Goal: Task Accomplishment & Management: Manage account settings

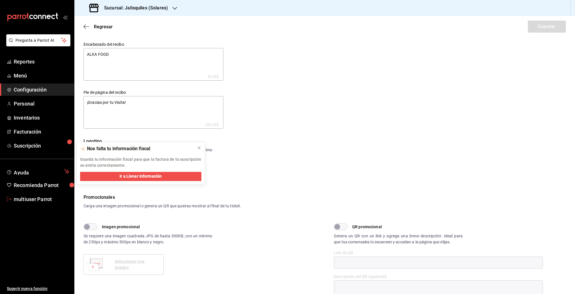
click at [22, 198] on span "multiuser Parrot" at bounding box center [42, 199] width 56 height 8
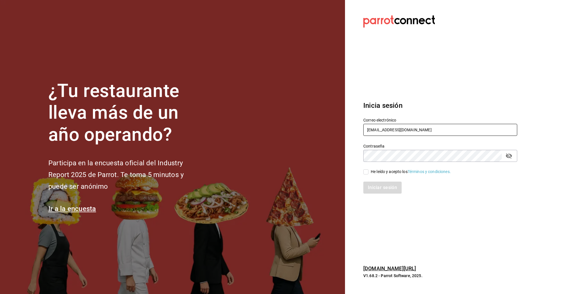
click at [386, 133] on input "multiuser@jalisquiles.com" at bounding box center [440, 130] width 154 height 12
type input "racingreality@mty.com"
click at [391, 171] on div "He leído y acepto los Términos y condiciones." at bounding box center [411, 172] width 80 height 6
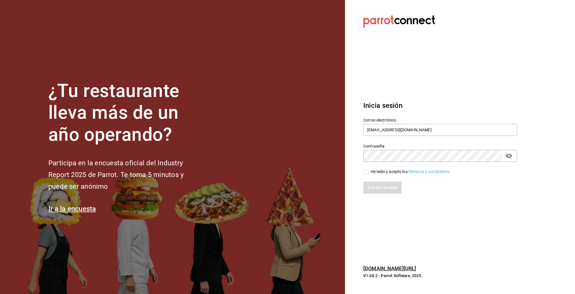
click at [368, 171] on input "He leído y acepto los Términos y condiciones." at bounding box center [365, 171] width 5 height 5
checkbox input "true"
click at [383, 182] on button "Iniciar sesión" at bounding box center [382, 188] width 39 height 12
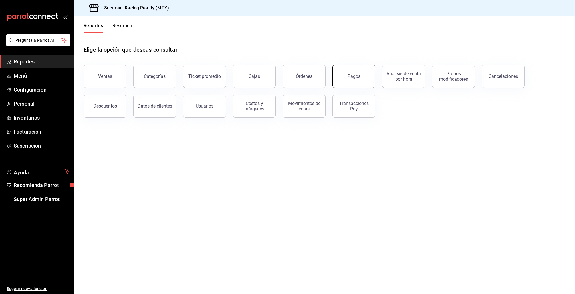
click at [349, 78] on div "Pagos" at bounding box center [353, 75] width 13 height 5
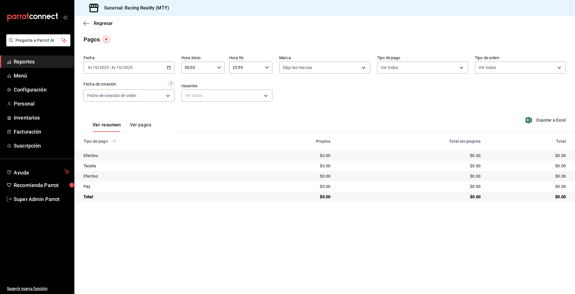
click at [170, 69] on icon "button" at bounding box center [169, 67] width 4 height 4
click at [189, 116] on div "Ver resumen Ver pagos Exportar a Excel" at bounding box center [324, 123] width 500 height 30
click at [141, 127] on button "Ver pagos" at bounding box center [140, 127] width 21 height 10
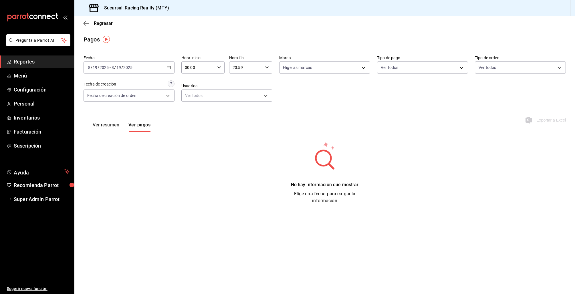
click at [110, 125] on button "Ver resumen" at bounding box center [106, 127] width 27 height 10
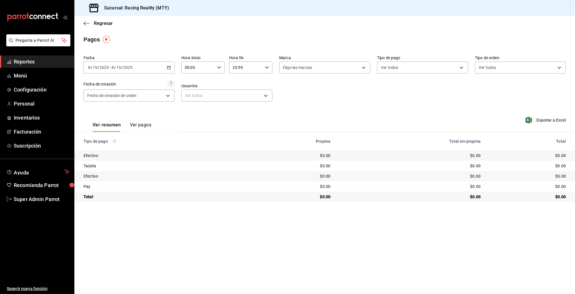
click at [142, 123] on button "Ver pagos" at bounding box center [140, 127] width 21 height 10
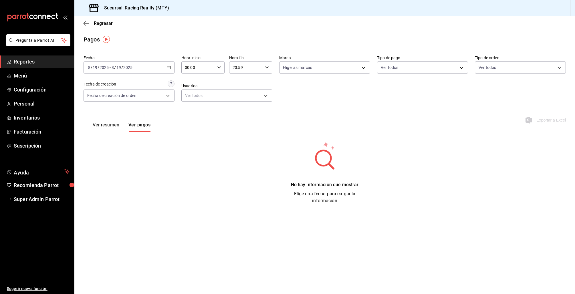
click at [109, 118] on div "Ver resumen Ver pagos" at bounding box center [116, 123] width 67 height 17
click at [108, 119] on div "Ver resumen Ver pagos" at bounding box center [116, 123] width 67 height 17
click at [108, 124] on button "Ver resumen" at bounding box center [106, 127] width 27 height 10
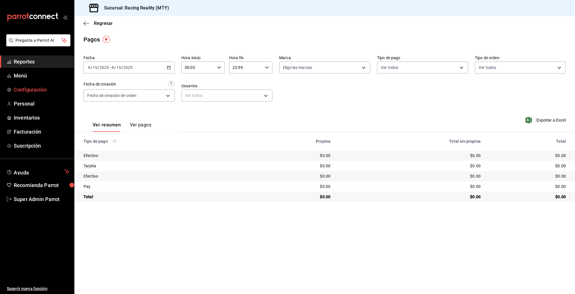
click at [22, 95] on link "Configuración" at bounding box center [37, 89] width 74 height 12
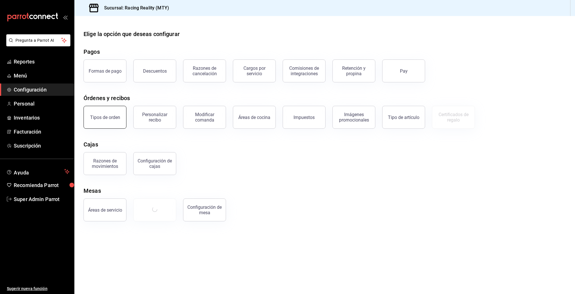
click at [113, 115] on div "Tipos de orden" at bounding box center [105, 117] width 30 height 5
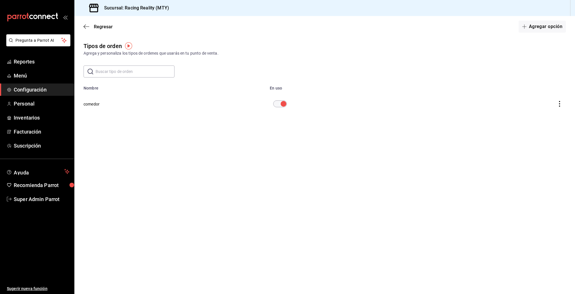
click at [84, 23] on div "Regresar Agregar opción" at bounding box center [324, 26] width 500 height 21
click at [84, 24] on icon "button" at bounding box center [86, 26] width 6 height 5
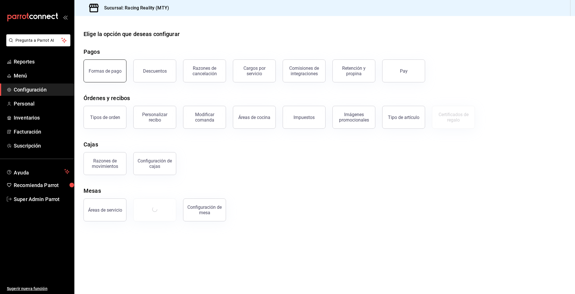
click at [108, 65] on button "Formas de pago" at bounding box center [104, 70] width 43 height 23
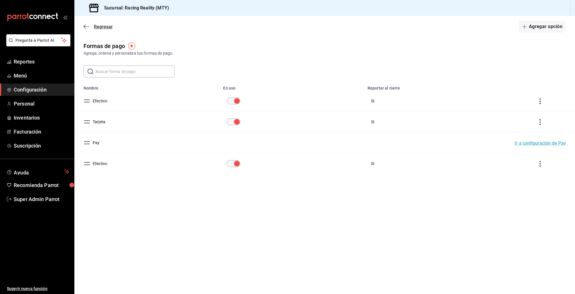
click at [84, 29] on span "Regresar" at bounding box center [97, 26] width 29 height 5
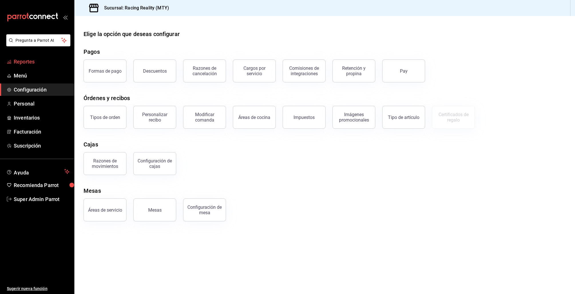
click at [30, 61] on span "Reportes" at bounding box center [42, 62] width 56 height 8
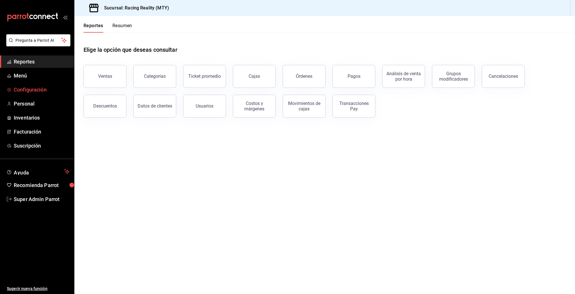
click at [31, 93] on span "Configuración" at bounding box center [42, 90] width 56 height 8
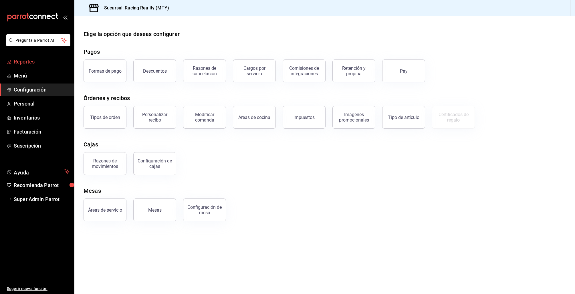
click at [30, 60] on span "Reportes" at bounding box center [42, 62] width 56 height 8
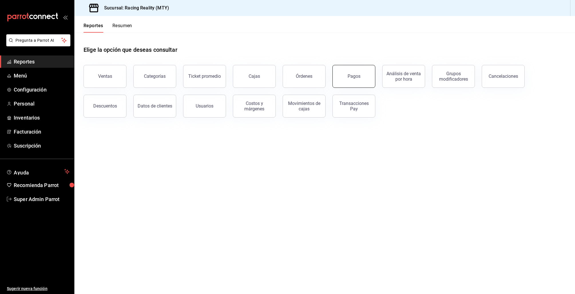
click at [344, 80] on button "Pagos" at bounding box center [353, 76] width 43 height 23
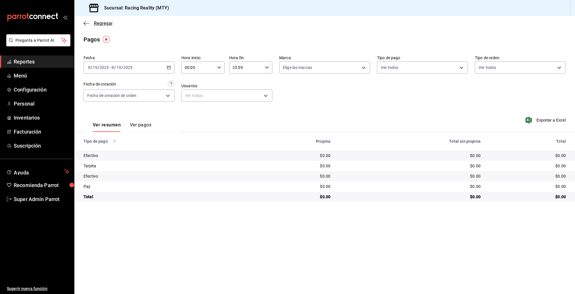
click at [86, 22] on icon "button" at bounding box center [86, 23] width 6 height 5
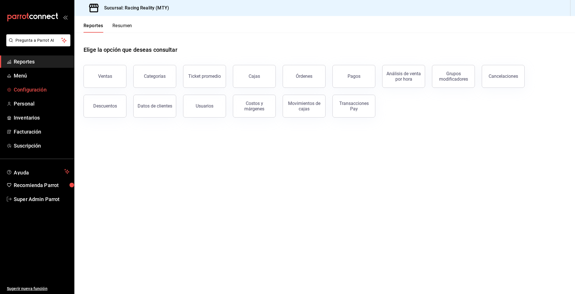
click at [27, 84] on link "Configuración" at bounding box center [37, 89] width 74 height 12
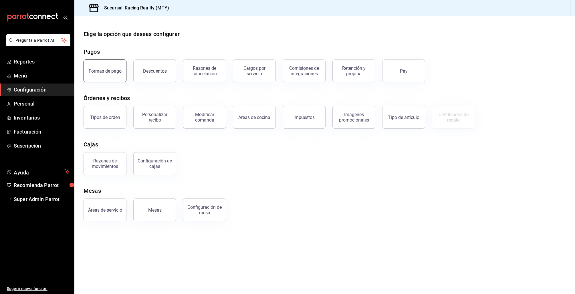
click at [112, 73] on button "Formas de pago" at bounding box center [104, 70] width 43 height 23
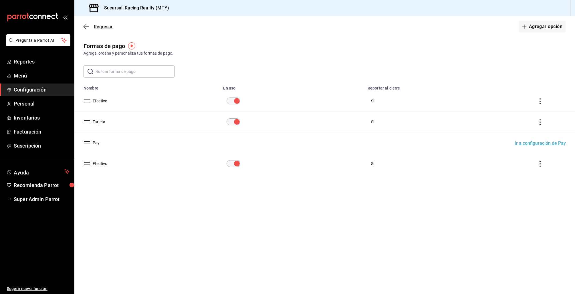
click at [86, 27] on icon "button" at bounding box center [86, 26] width 6 height 5
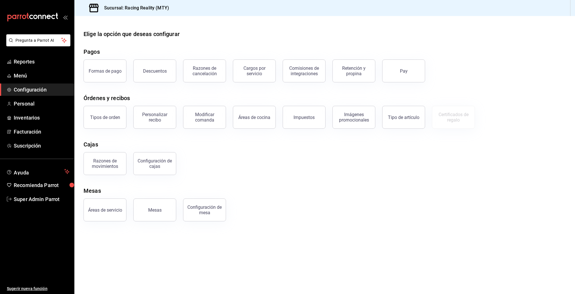
click at [269, 154] on div "Razones de movimientos Configuración de cajas" at bounding box center [321, 160] width 489 height 30
click at [191, 96] on div "Órdenes y recibos" at bounding box center [324, 98] width 482 height 9
click at [445, 91] on div "Elige la opción que deseas configurar Pagos Formas de pago Descuentos Razones d…" at bounding box center [324, 126] width 500 height 192
click at [457, 65] on div "Formas de pago Descuentos Razones de cancelación Cargos por servicio Comisiones…" at bounding box center [321, 68] width 489 height 30
click at [84, 25] on div at bounding box center [324, 20] width 500 height 9
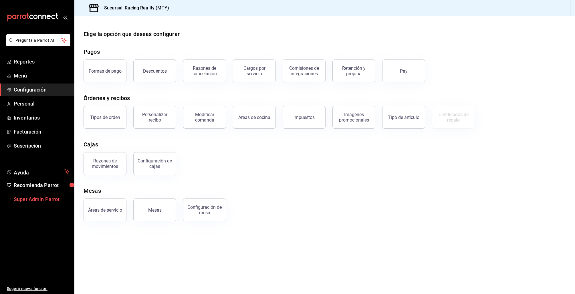
click at [39, 200] on span "Super Admin Parrot" at bounding box center [42, 199] width 56 height 8
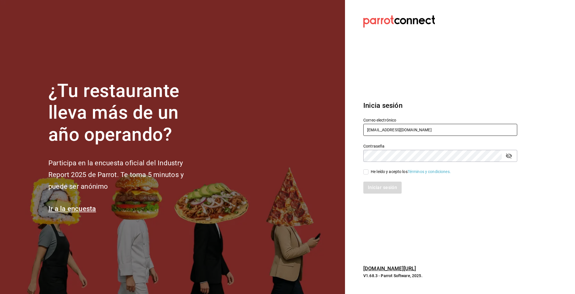
click at [376, 133] on input "racingreality@mty.com" at bounding box center [440, 130] width 154 height 12
type input "sebas@demo.com"
click at [390, 173] on div "He leído y acepto los Términos y condiciones." at bounding box center [411, 172] width 80 height 6
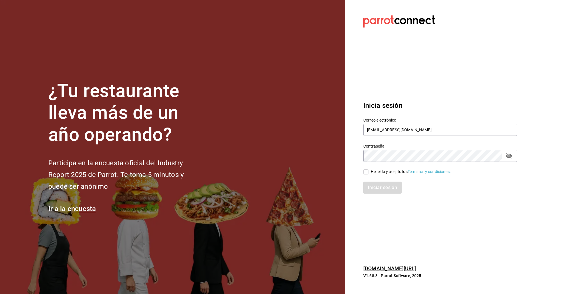
click at [368, 173] on input "He leído y acepto los Términos y condiciones." at bounding box center [365, 171] width 5 height 5
checkbox input "true"
click at [383, 186] on button "Iniciar sesión" at bounding box center [382, 188] width 39 height 12
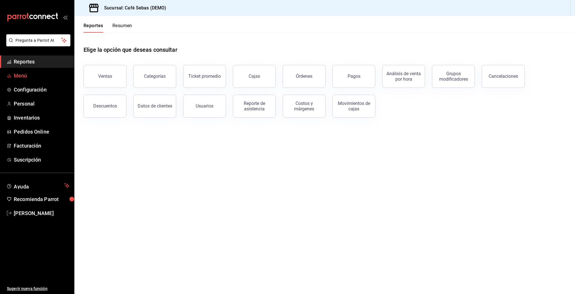
click at [17, 72] on span "Menú" at bounding box center [42, 76] width 56 height 8
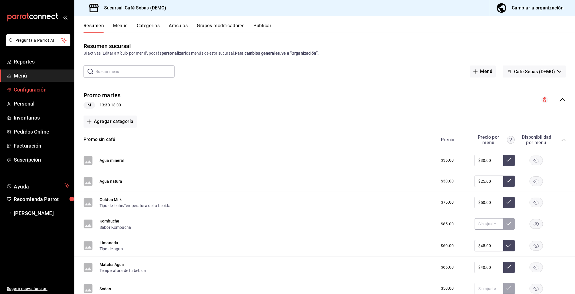
click at [23, 92] on span "Configuración" at bounding box center [42, 90] width 56 height 8
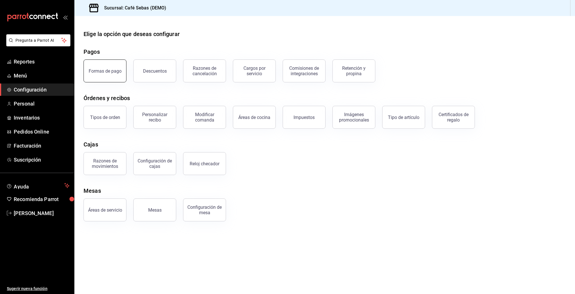
click at [109, 75] on button "Formas de pago" at bounding box center [104, 70] width 43 height 23
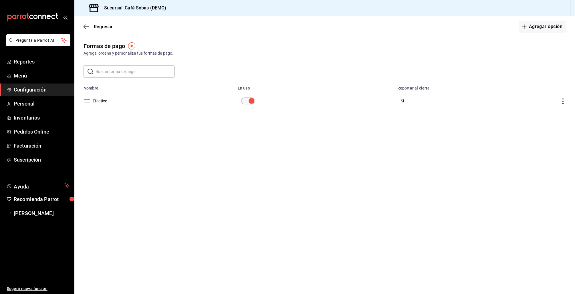
click at [23, 89] on span "Configuración" at bounding box center [42, 90] width 56 height 8
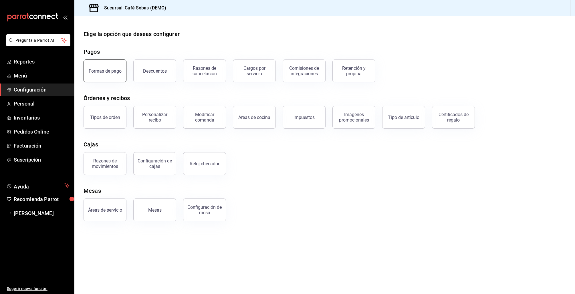
click at [114, 75] on button "Formas de pago" at bounding box center [104, 70] width 43 height 23
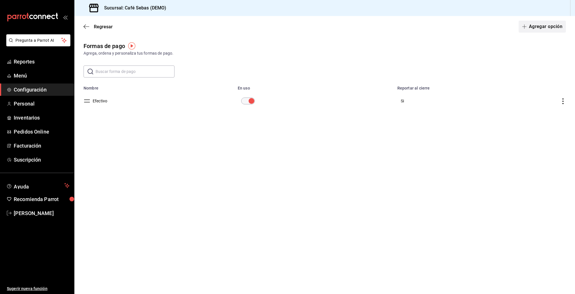
click at [534, 24] on button "Agregar opción" at bounding box center [541, 27] width 47 height 12
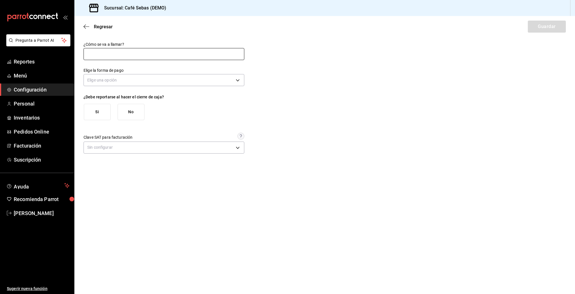
click at [210, 55] on input "text" at bounding box center [163, 54] width 161 height 12
click at [212, 81] on body "Pregunta a Parrot AI Reportes Menú Configuración Personal Inventarios Pedidos O…" at bounding box center [287, 147] width 575 height 294
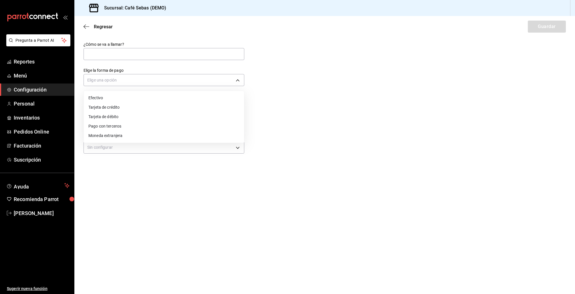
click at [199, 97] on li "Efectivo" at bounding box center [164, 97] width 160 height 9
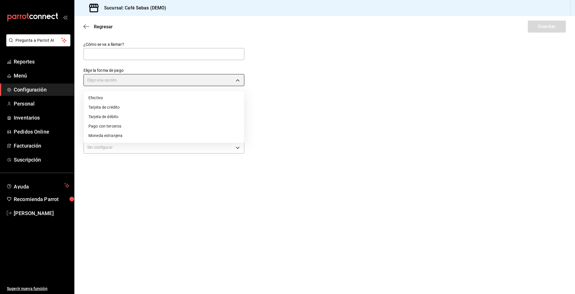
type input "CASH"
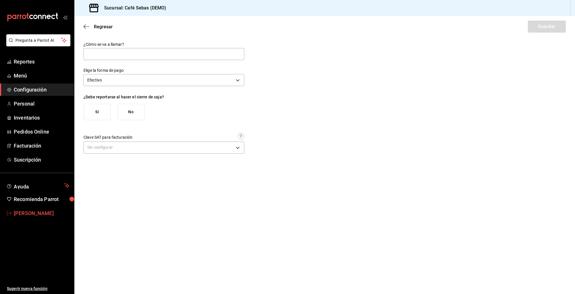
click at [43, 214] on span "Sebastian Rodriguez" at bounding box center [42, 213] width 56 height 8
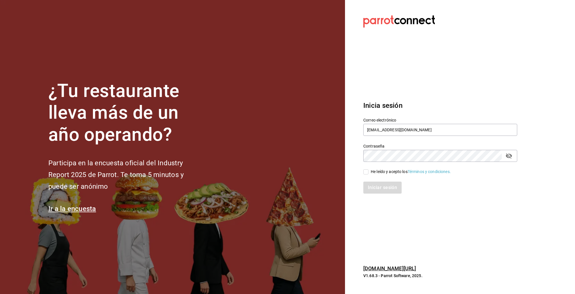
click at [366, 171] on input "He leído y acepto los Términos y condiciones." at bounding box center [365, 171] width 5 height 5
checkbox input "true"
click at [386, 182] on button "Iniciar sesión" at bounding box center [382, 188] width 39 height 12
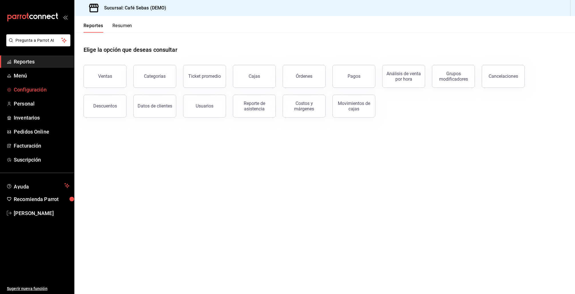
click at [27, 89] on span "Configuración" at bounding box center [42, 90] width 56 height 8
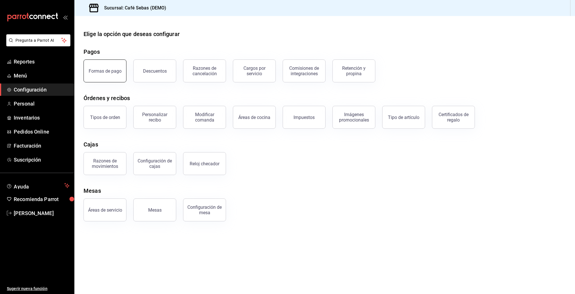
click at [90, 68] on button "Formas de pago" at bounding box center [104, 70] width 43 height 23
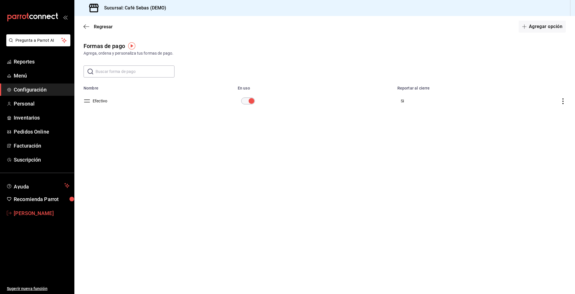
click at [35, 211] on span "Sebastian Rodriguez" at bounding box center [42, 213] width 56 height 8
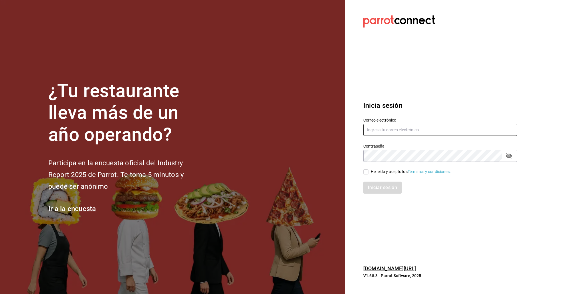
type input "sebas@demo.com"
click at [380, 132] on input "sebas@demo.com" at bounding box center [440, 130] width 154 height 12
click at [366, 172] on input "He leído y acepto los Términos y condiciones." at bounding box center [365, 171] width 5 height 5
checkbox input "true"
click at [375, 186] on button "Iniciar sesión" at bounding box center [382, 188] width 39 height 12
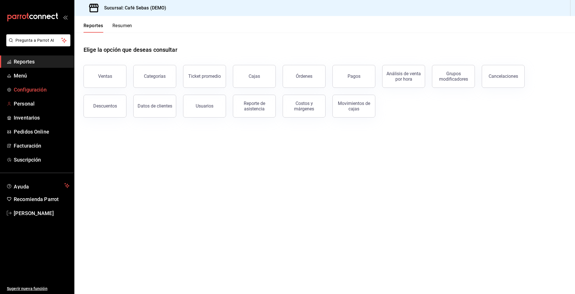
click at [40, 93] on link "Configuración" at bounding box center [37, 89] width 74 height 12
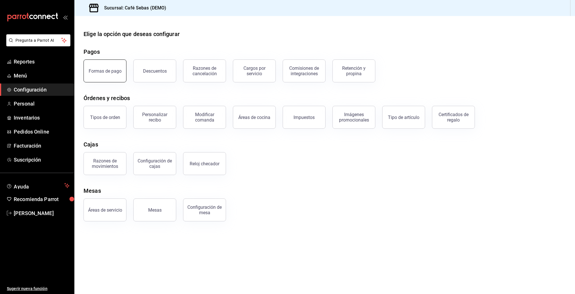
click at [102, 77] on button "Formas de pago" at bounding box center [104, 70] width 43 height 23
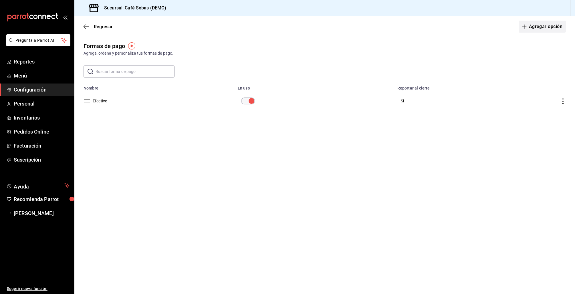
click at [536, 29] on button "Agregar opción" at bounding box center [541, 27] width 47 height 12
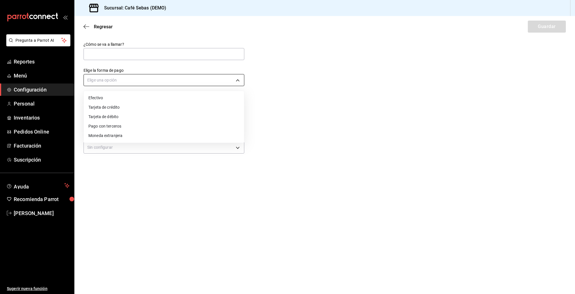
click at [97, 79] on body "Pregunta a Parrot AI Reportes Menú Configuración Personal Inventarios Pedidos O…" at bounding box center [287, 147] width 575 height 294
click at [300, 99] on div at bounding box center [287, 147] width 575 height 294
click at [104, 82] on body "Pregunta a Parrot AI Reportes Menú Configuración Personal Inventarios Pedidos O…" at bounding box center [287, 147] width 575 height 294
click at [112, 101] on li "Efectivo" at bounding box center [164, 97] width 160 height 9
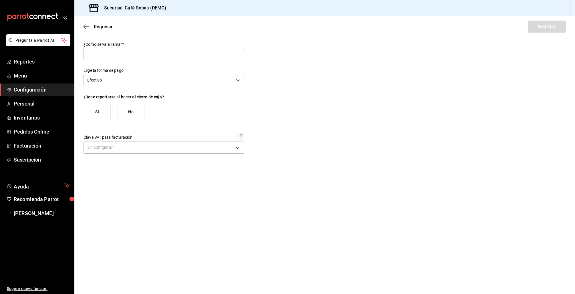
click at [88, 111] on button "Si" at bounding box center [97, 112] width 27 height 16
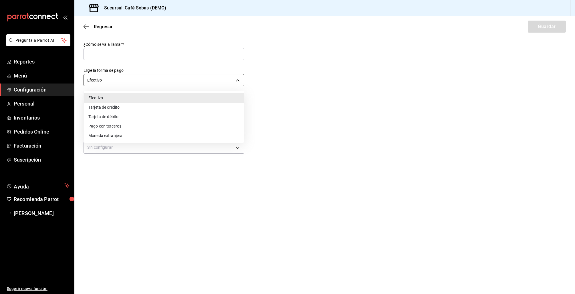
click at [174, 85] on body "Pregunta a Parrot AI Reportes Menú Configuración Personal Inventarios Pedidos O…" at bounding box center [287, 147] width 575 height 294
click at [129, 127] on li "Pago con terceros" at bounding box center [164, 126] width 160 height 9
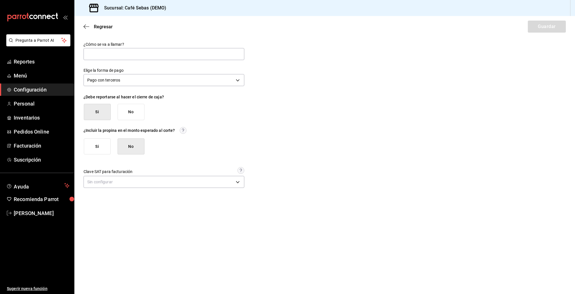
click at [98, 147] on button "Si" at bounding box center [97, 146] width 27 height 16
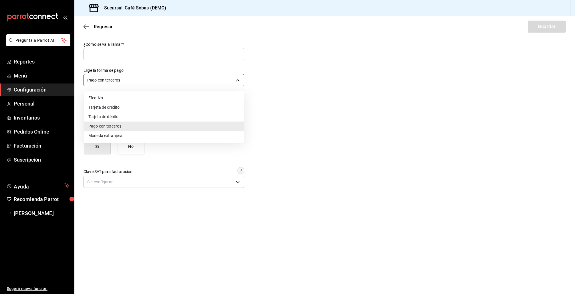
click at [178, 80] on body "Pregunta a Parrot AI Reportes Menú Configuración Personal Inventarios Pedidos O…" at bounding box center [287, 147] width 575 height 294
click at [110, 99] on li "Efectivo" at bounding box center [164, 97] width 160 height 9
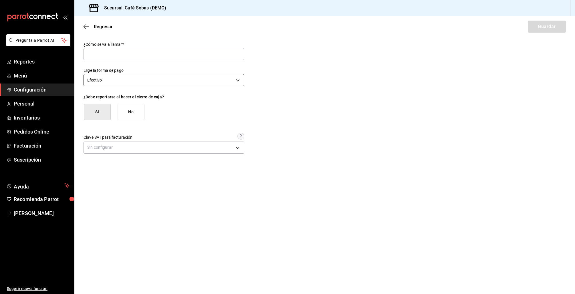
click at [126, 81] on body "Pregunta a Parrot AI Reportes Menú Configuración Personal Inventarios Pedidos O…" at bounding box center [287, 147] width 575 height 294
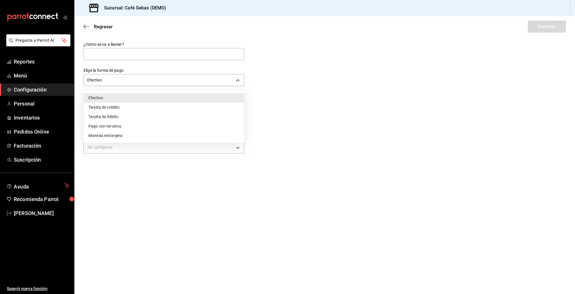
click at [107, 138] on li "Moneda extranjera" at bounding box center [164, 135] width 160 height 9
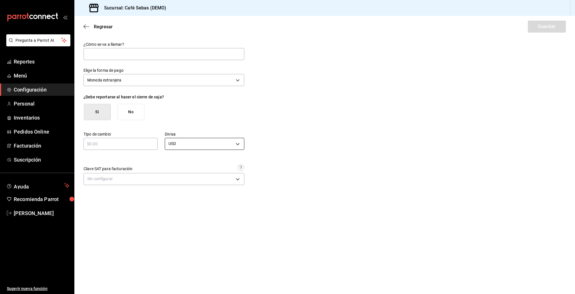
click at [171, 146] on body "Pregunta a Parrot AI Reportes Menú Configuración Personal Inventarios Pedidos O…" at bounding box center [287, 147] width 575 height 294
click at [196, 124] on div at bounding box center [287, 147] width 575 height 294
click at [126, 59] on input "text" at bounding box center [163, 54] width 161 height 12
click at [126, 57] on input "text" at bounding box center [163, 54] width 161 height 12
click at [92, 75] on body "Pregunta a Parrot AI Reportes Menú Configuración Personal Inventarios Pedidos O…" at bounding box center [287, 147] width 575 height 294
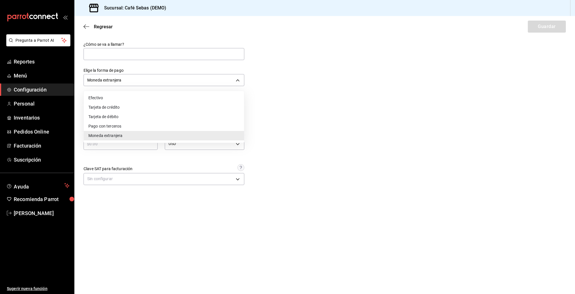
click at [100, 94] on li "Efectivo" at bounding box center [164, 97] width 160 height 9
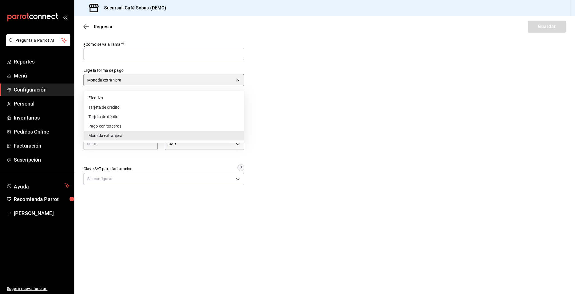
type input "CASH"
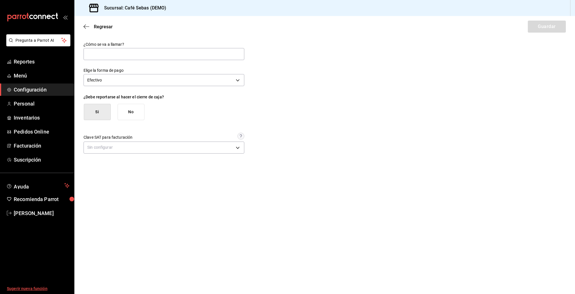
click at [17, 291] on span "Sugerir nueva función" at bounding box center [38, 289] width 63 height 6
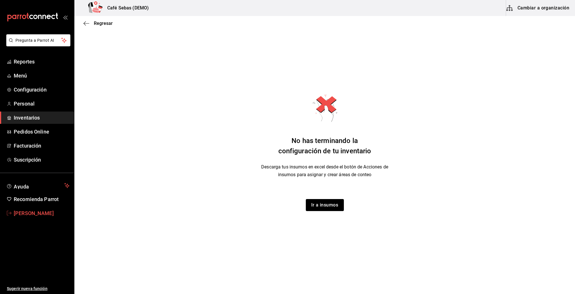
click at [33, 215] on span "[PERSON_NAME]" at bounding box center [42, 213] width 56 height 8
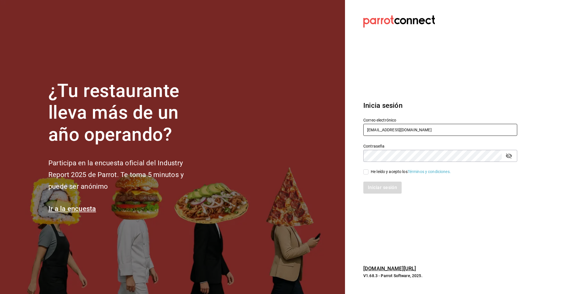
click at [383, 130] on input "[EMAIL_ADDRESS][DOMAIN_NAME]" at bounding box center [440, 130] width 154 height 12
type input "[EMAIL_ADDRESS][DOMAIN_NAME]"
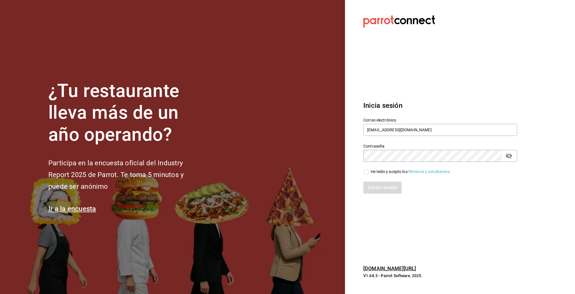
click at [378, 173] on div "He leído y acepto los Términos y condiciones." at bounding box center [411, 172] width 80 height 6
click at [368, 173] on input "He leído y acepto los Términos y condiciones." at bounding box center [365, 171] width 5 height 5
checkbox input "true"
click at [378, 186] on button "Iniciar sesión" at bounding box center [382, 188] width 39 height 12
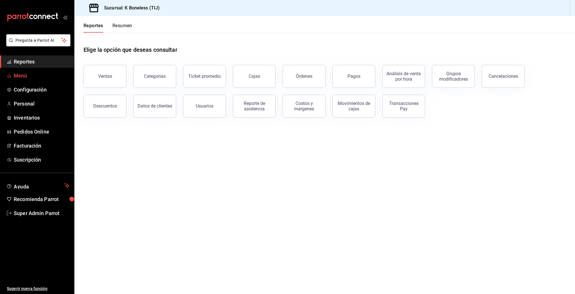
click at [22, 76] on span "Menú" at bounding box center [42, 76] width 56 height 8
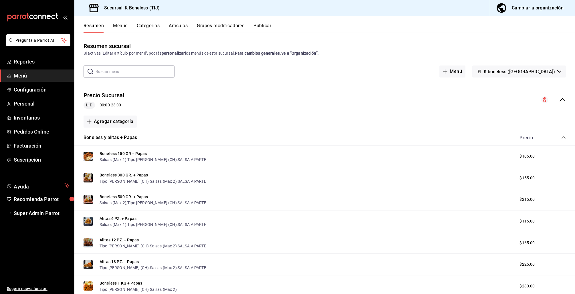
click at [266, 24] on button "Publicar" at bounding box center [262, 28] width 18 height 10
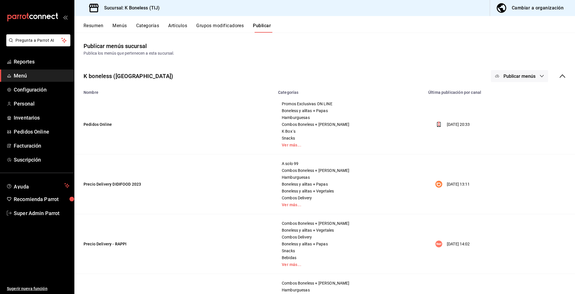
click at [559, 74] on icon at bounding box center [562, 76] width 7 height 7
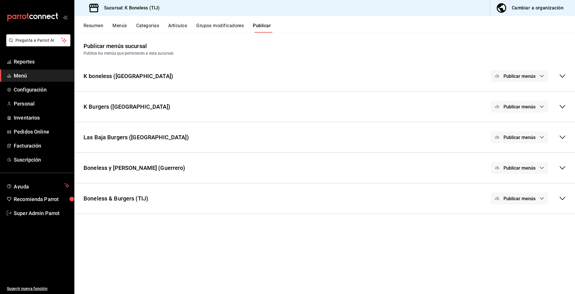
click at [560, 198] on icon at bounding box center [562, 198] width 7 height 7
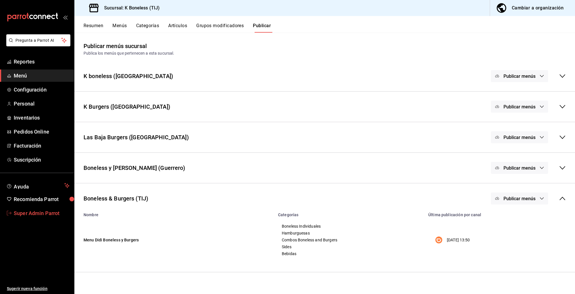
click at [33, 208] on link "Super Admin Parrot" at bounding box center [37, 213] width 74 height 12
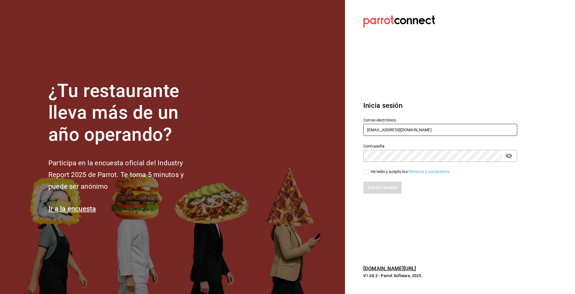
click at [383, 133] on input "kboneless@tij.com" at bounding box center [440, 130] width 154 height 12
click at [381, 132] on input "kboneless@tij.com" at bounding box center [440, 130] width 154 height 12
click at [381, 131] on input "kboneless@tij.com" at bounding box center [440, 130] width 154 height 12
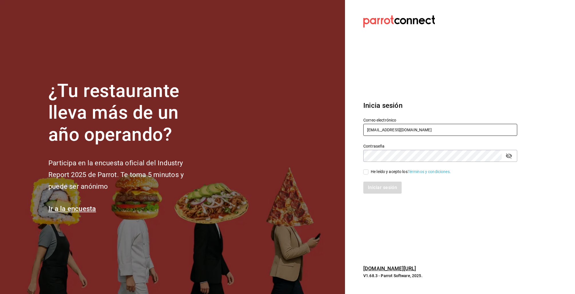
click at [381, 132] on input "kboneless@tij.com" at bounding box center [440, 130] width 154 height 12
type input "[EMAIL_ADDRESS][DOMAIN_NAME]"
click at [386, 171] on div "He leído y acepto los Términos y condiciones." at bounding box center [411, 172] width 80 height 6
click at [368, 171] on input "He leído y acepto los Términos y condiciones." at bounding box center [365, 171] width 5 height 5
checkbox input "true"
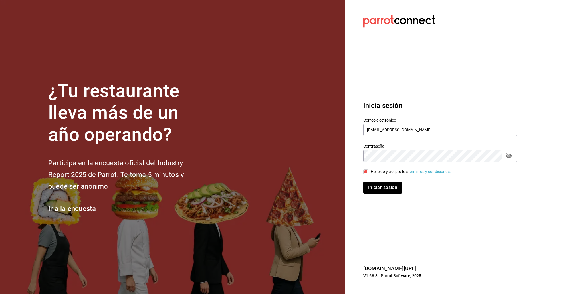
click at [379, 190] on button "Iniciar sesión" at bounding box center [382, 188] width 39 height 12
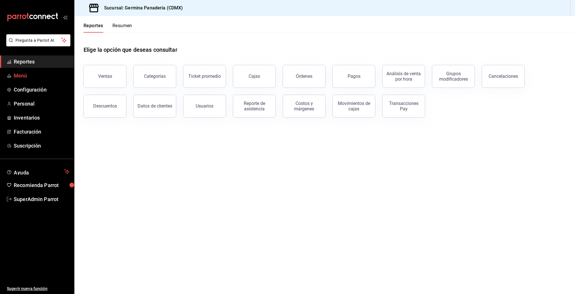
click at [19, 75] on span "Menú" at bounding box center [42, 76] width 56 height 8
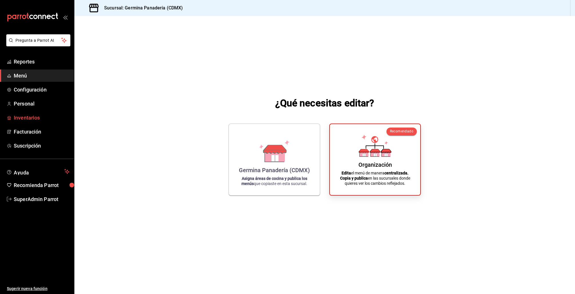
click at [27, 118] on span "Inventarios" at bounding box center [42, 118] width 56 height 8
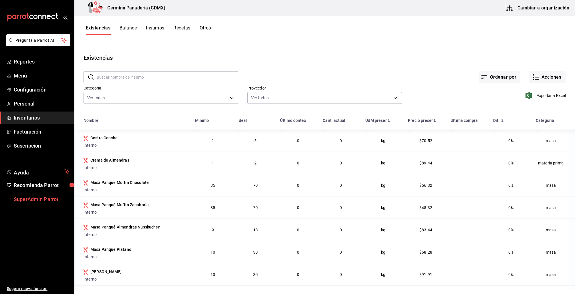
click at [41, 198] on span "SuperAdmin Parrot" at bounding box center [42, 199] width 56 height 8
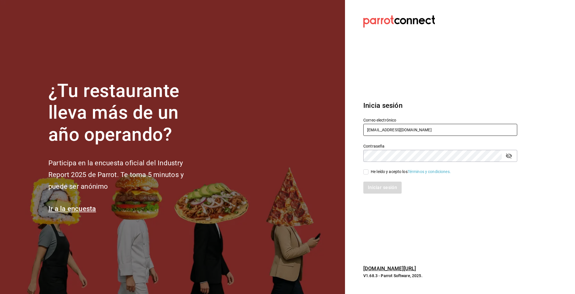
click at [388, 130] on input "[EMAIL_ADDRESS][DOMAIN_NAME]" at bounding box center [440, 130] width 154 height 12
click at [388, 130] on input "germinapanaderia@cdmx.com" at bounding box center [440, 130] width 154 height 12
type input "[EMAIL_ADDRESS][DOMAIN_NAME]"
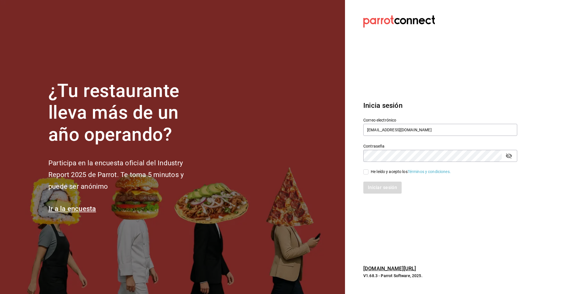
click at [368, 172] on input "He leído y acepto los Términos y condiciones." at bounding box center [365, 171] width 5 height 5
checkbox input "true"
click at [370, 180] on div "Iniciar sesión" at bounding box center [436, 184] width 161 height 19
click at [371, 184] on button "Iniciar sesión" at bounding box center [382, 188] width 39 height 12
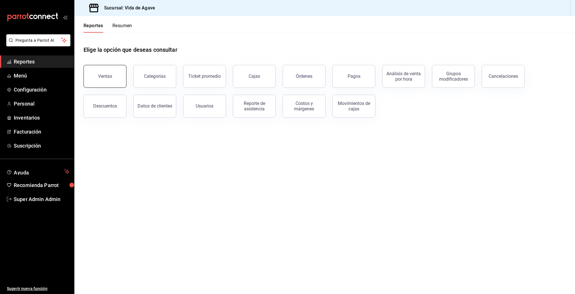
click at [102, 81] on button "Ventas" at bounding box center [104, 76] width 43 height 23
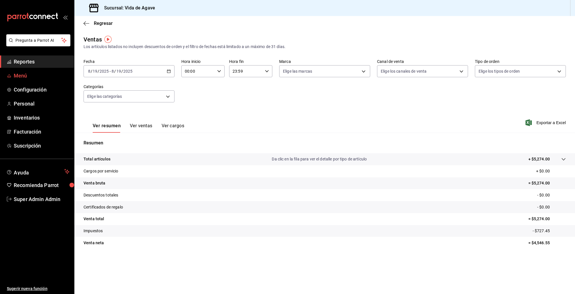
click at [20, 77] on span "Menú" at bounding box center [42, 76] width 56 height 8
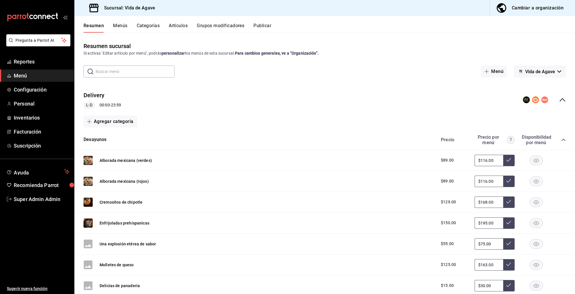
click at [561, 102] on div "Delivery L-D 00:00 - 23:59" at bounding box center [324, 100] width 500 height 27
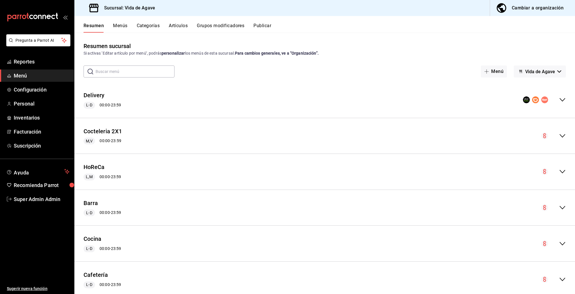
click at [559, 134] on icon "collapse-menu-row" at bounding box center [562, 135] width 7 height 7
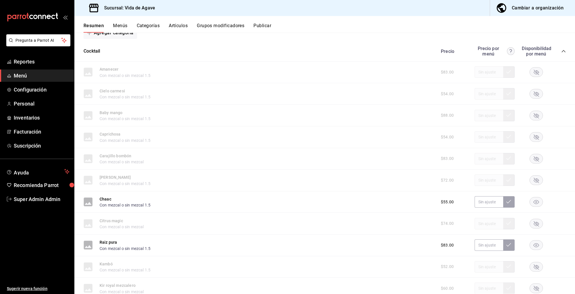
scroll to position [286, 0]
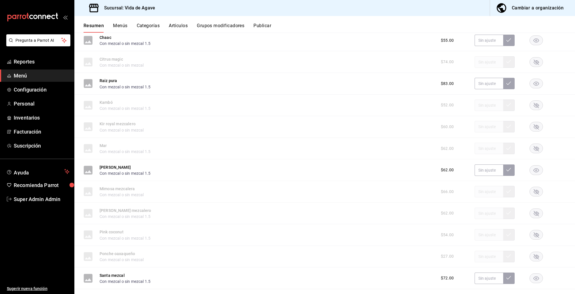
click at [47, 200] on span "Super Admin Admin" at bounding box center [42, 199] width 56 height 8
click at [47, 200] on html "Pregunta a Parrot AI Reportes Menú Configuración Personal Inventarios Facturaci…" at bounding box center [287, 147] width 575 height 294
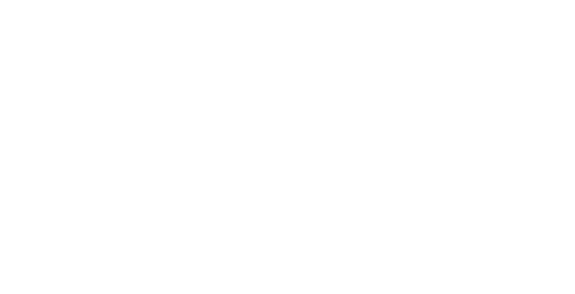
click at [46, 0] on html at bounding box center [287, 0] width 575 height 0
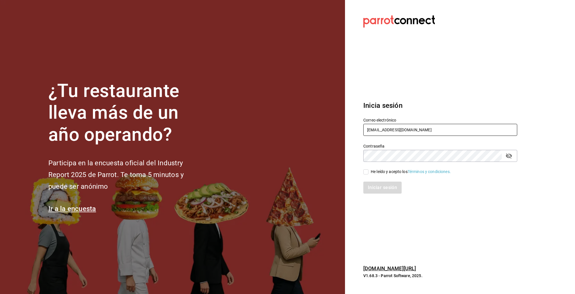
click at [379, 127] on input "vida@agave.com" at bounding box center [440, 130] width 154 height 12
type input "t"
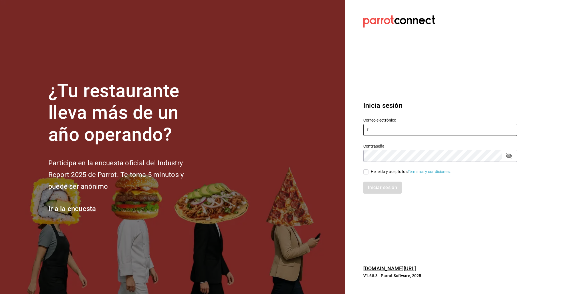
type input "fa"
click at [375, 134] on input "fa" at bounding box center [440, 130] width 154 height 12
drag, startPoint x: 375, startPoint y: 134, endPoint x: 348, endPoint y: 132, distance: 27.2
click at [351, 133] on section "Datos incorrectos. Verifica que tu Correo o Contraseña estén bien escritos. Ini…" at bounding box center [438, 147] width 186 height 294
click at [365, 171] on input "He leído y acepto los Términos y condiciones." at bounding box center [365, 171] width 5 height 5
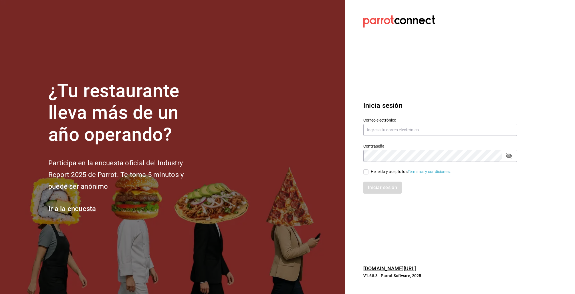
checkbox input "true"
click at [377, 132] on input "text" at bounding box center [440, 130] width 154 height 12
type input "L"
type input "taqueriaestacionsuadero@portales.com"
click at [384, 185] on button "Iniciar sesión" at bounding box center [382, 188] width 39 height 12
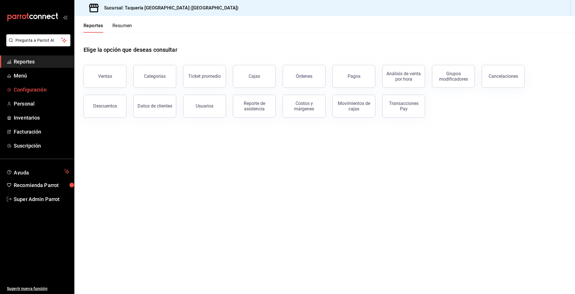
click at [22, 91] on span "Configuración" at bounding box center [42, 90] width 56 height 8
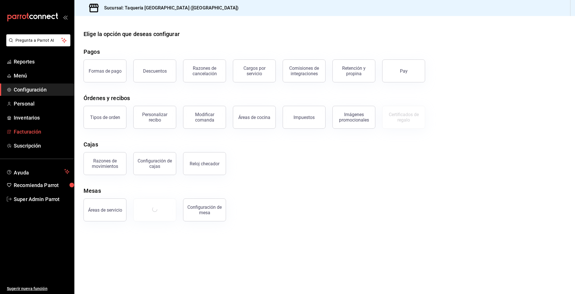
click at [29, 126] on link "Facturación" at bounding box center [37, 132] width 74 height 12
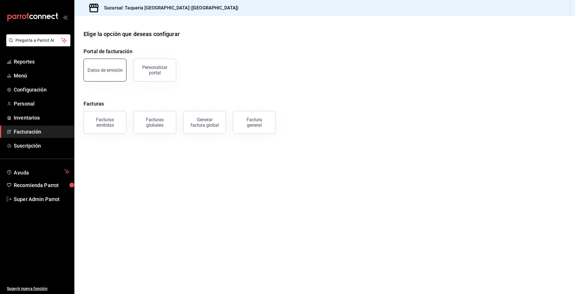
click at [100, 66] on button "Datos de emisión" at bounding box center [104, 70] width 43 height 23
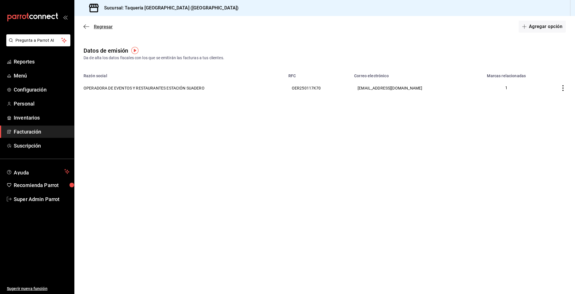
click at [85, 26] on icon "button" at bounding box center [86, 26] width 6 height 5
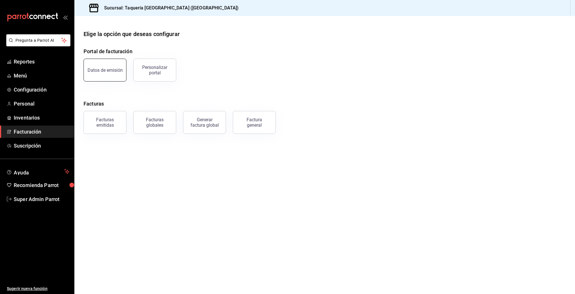
click at [105, 79] on button "Datos de emisión" at bounding box center [104, 70] width 43 height 23
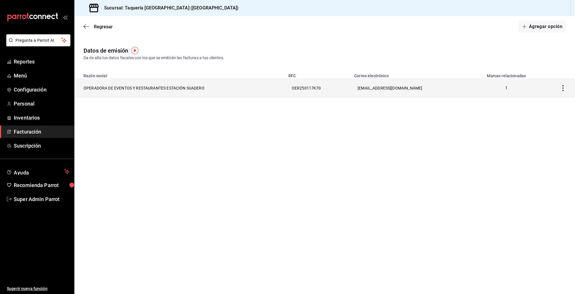
click at [120, 93] on th "OPERADORA DE EVENTOS Y RESTAURANTES ESTACIÓN SUADERO" at bounding box center [179, 88] width 210 height 20
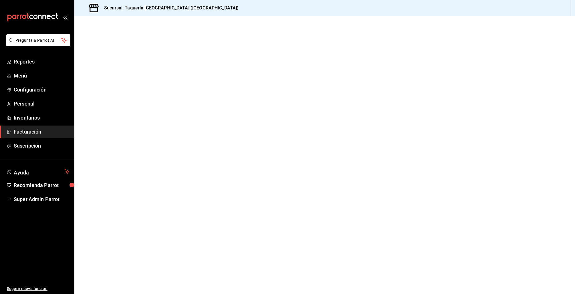
click at [121, 90] on div at bounding box center [324, 155] width 500 height 278
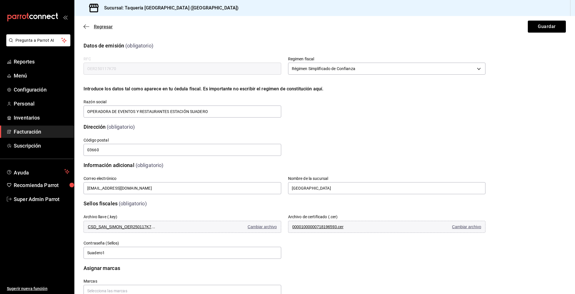
click at [86, 26] on icon "button" at bounding box center [86, 26] width 6 height 5
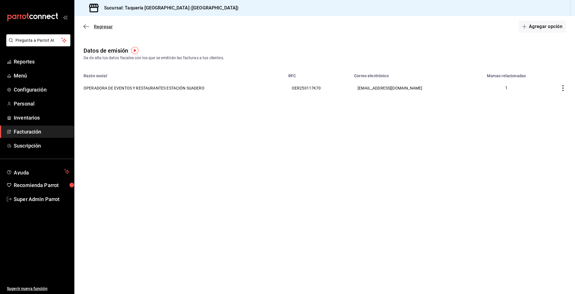
click at [87, 25] on icon "button" at bounding box center [86, 26] width 6 height 5
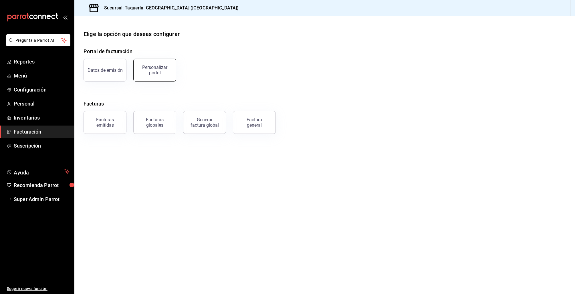
click at [158, 65] on div "Personalizar portal" at bounding box center [154, 70] width 35 height 11
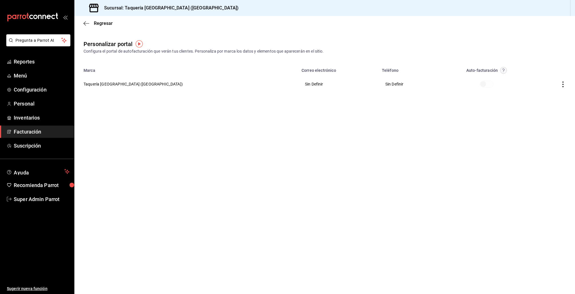
click at [111, 86] on th "Taquería [GEOGRAPHIC_DATA] ([GEOGRAPHIC_DATA])" at bounding box center [186, 84] width 224 height 21
click at [112, 84] on th "Taquería [GEOGRAPHIC_DATA] ([GEOGRAPHIC_DATA])" at bounding box center [186, 84] width 224 height 21
click at [562, 82] on icon "button" at bounding box center [563, 84] width 6 height 6
click at [538, 78] on li "Editar" at bounding box center [536, 76] width 57 height 15
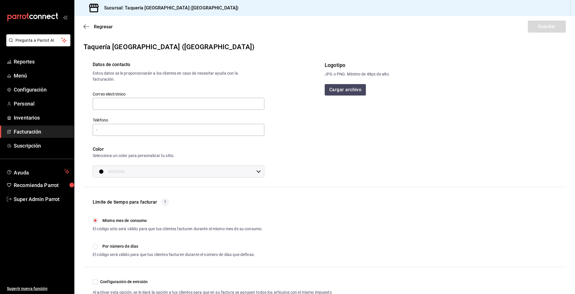
click at [83, 27] on div "Regresar Guardar" at bounding box center [324, 26] width 500 height 21
click at [86, 27] on icon "button" at bounding box center [86, 26] width 6 height 0
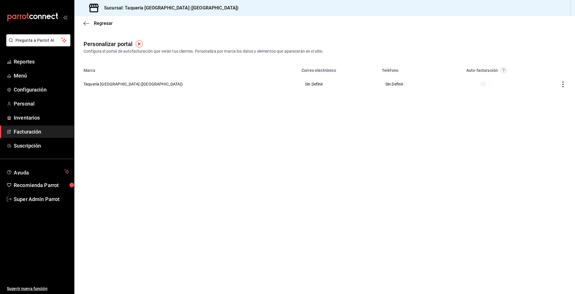
click at [562, 82] on icon "button" at bounding box center [563, 84] width 6 height 6
click at [530, 76] on span "Editar" at bounding box center [524, 76] width 19 height 5
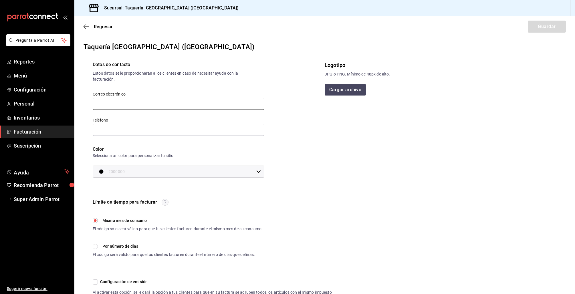
click at [128, 105] on input "text" at bounding box center [179, 104] width 172 height 12
click at [110, 128] on input "-" at bounding box center [179, 130] width 172 height 12
drag, startPoint x: 115, startPoint y: 130, endPoint x: 96, endPoint y: 128, distance: 18.4
click at [99, 128] on input "-" at bounding box center [179, 130] width 172 height 12
click at [155, 108] on input "text" at bounding box center [179, 104] width 172 height 12
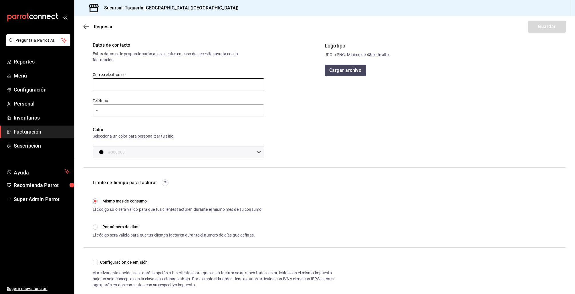
scroll to position [29, 0]
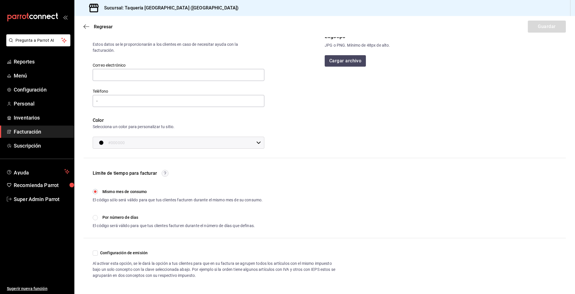
click at [338, 209] on div "Límite de tiempo para facturar Mismo mes de consumo El código sólo será válido …" at bounding box center [325, 199] width 464 height 59
click at [29, 132] on span "Facturación" at bounding box center [42, 132] width 56 height 8
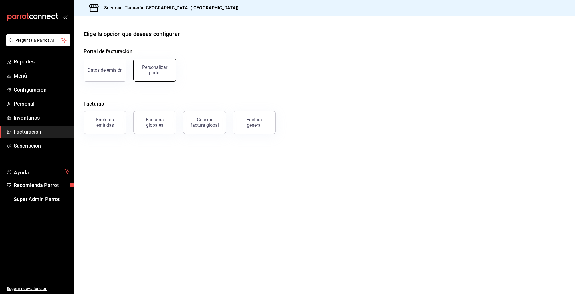
click at [168, 71] on div "Personalizar portal" at bounding box center [154, 70] width 35 height 11
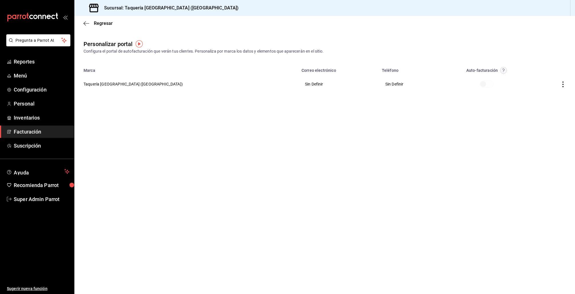
click at [564, 83] on icon "button" at bounding box center [563, 84] width 6 height 6
click at [530, 77] on span "Editar" at bounding box center [524, 76] width 19 height 5
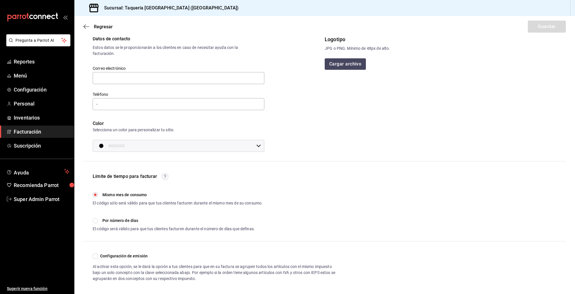
scroll to position [29, 0]
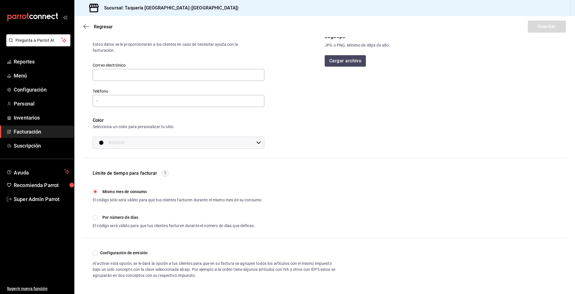
click at [94, 251] on input "Configuración de emisión" at bounding box center [95, 252] width 5 height 5
checkbox input "true"
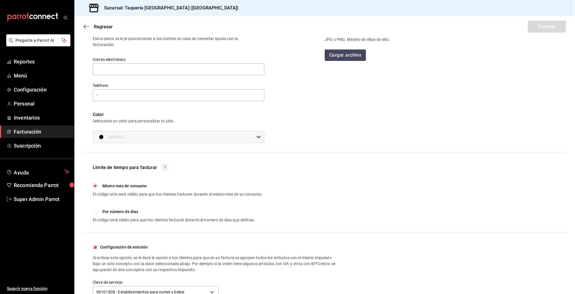
scroll to position [49, 0]
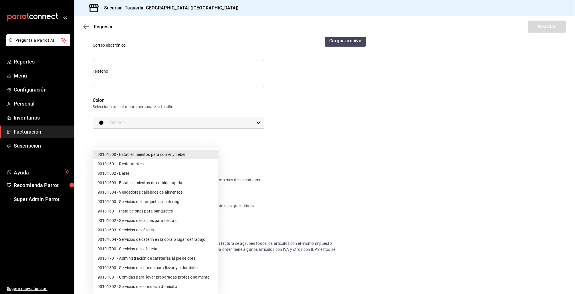
click at [158, 277] on body "Pregunta a Parrot AI Reportes Menú Configuración Personal Inventarios Facturaci…" at bounding box center [287, 147] width 575 height 294
click at [295, 281] on div at bounding box center [287, 147] width 575 height 294
click at [181, 279] on body "Pregunta a Parrot AI Reportes Menú Configuración Personal Inventarios Facturaci…" at bounding box center [287, 147] width 575 height 294
click at [353, 226] on div at bounding box center [287, 147] width 575 height 294
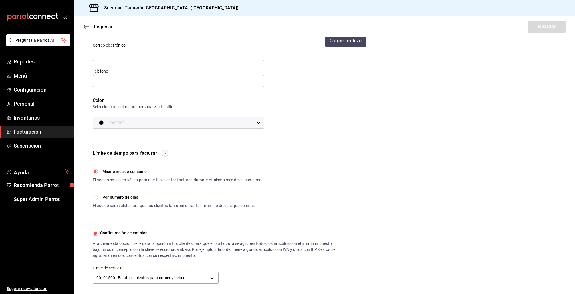
click at [359, 42] on button "Cargar archivo" at bounding box center [346, 40] width 42 height 11
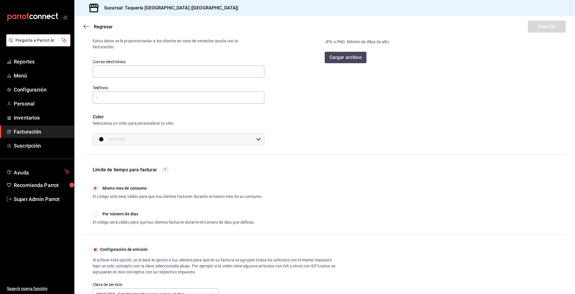
scroll to position [0, 0]
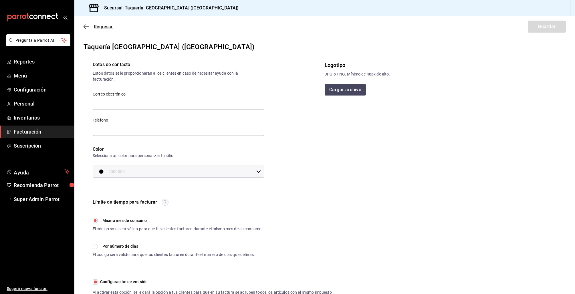
click at [85, 28] on icon "button" at bounding box center [84, 27] width 2 height 4
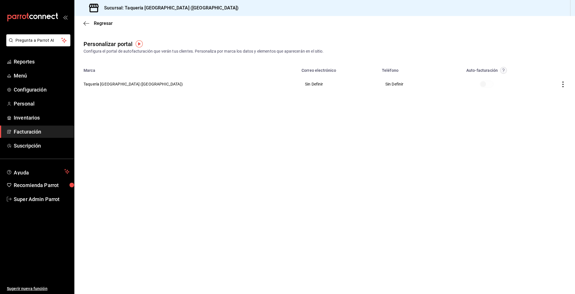
click at [480, 84] on span at bounding box center [487, 84] width 14 height 7
click at [37, 91] on span "Configuración" at bounding box center [42, 90] width 56 height 8
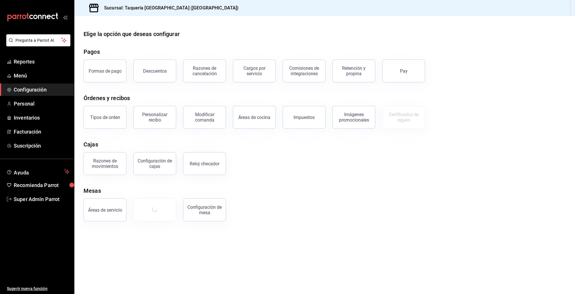
click at [105, 113] on button "Tipos de orden" at bounding box center [104, 117] width 43 height 23
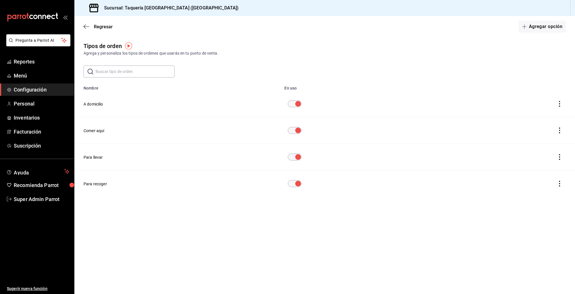
click at [83, 24] on div "Regresar Agregar opción" at bounding box center [324, 26] width 500 height 21
click at [23, 86] on span "Configuración" at bounding box center [42, 90] width 56 height 8
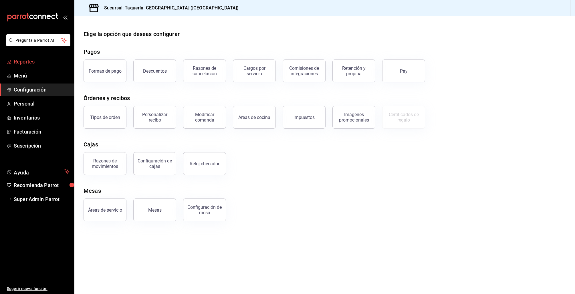
click at [26, 61] on span "Reportes" at bounding box center [42, 62] width 56 height 8
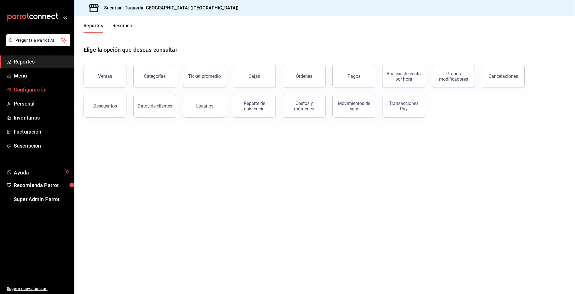
click at [29, 85] on link "Configuración" at bounding box center [37, 89] width 74 height 12
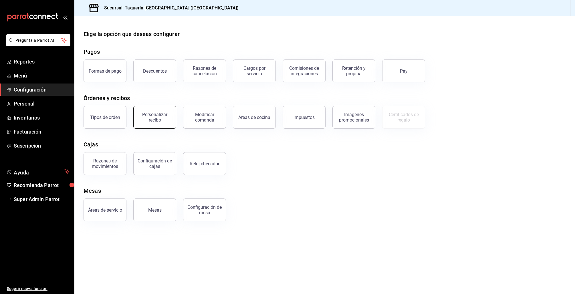
click at [146, 122] on div "Personalizar recibo" at bounding box center [154, 117] width 35 height 11
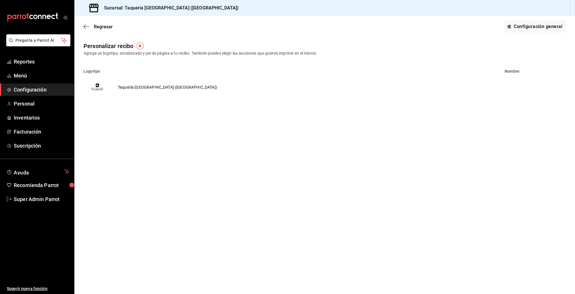
click at [133, 88] on td "Taquería [GEOGRAPHIC_DATA] ([GEOGRAPHIC_DATA])" at bounding box center [167, 86] width 113 height 27
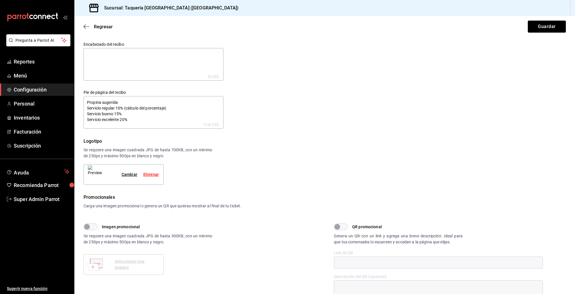
type textarea "x"
click at [94, 173] on img at bounding box center [95, 174] width 14 height 18
click at [96, 171] on img at bounding box center [95, 174] width 14 height 18
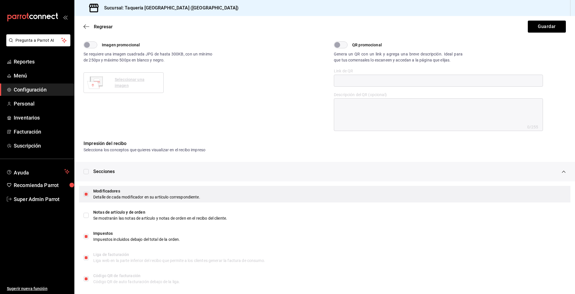
scroll to position [188, 0]
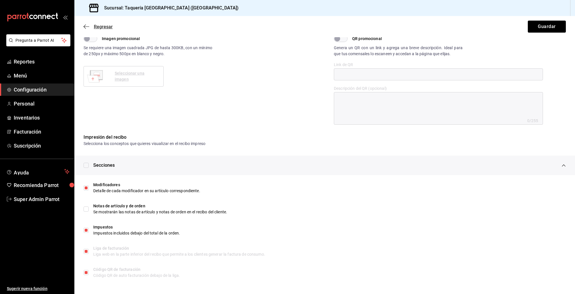
click at [89, 24] on icon "button" at bounding box center [86, 26] width 6 height 5
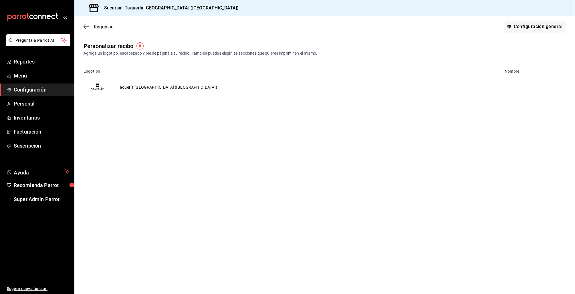
click at [84, 27] on icon "button" at bounding box center [86, 26] width 6 height 5
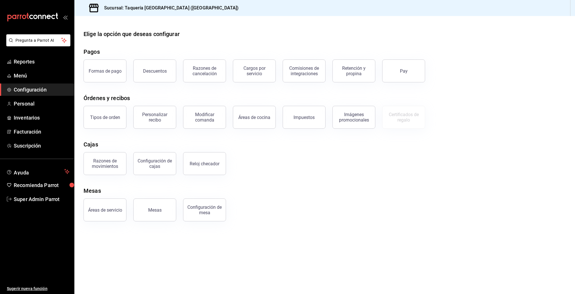
click at [18, 91] on span "Configuración" at bounding box center [42, 90] width 56 height 8
click at [25, 63] on span "Reportes" at bounding box center [42, 62] width 56 height 8
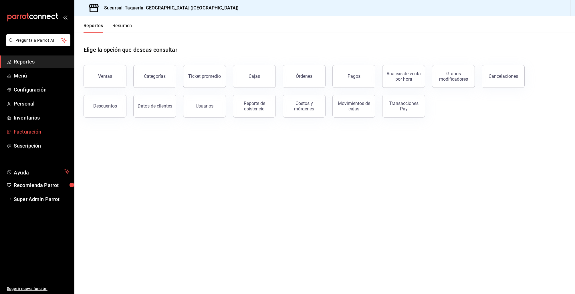
click at [37, 131] on span "Facturación" at bounding box center [42, 132] width 56 height 8
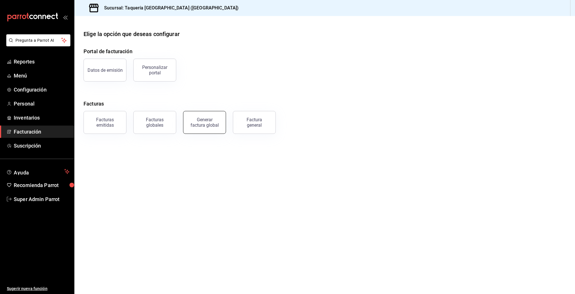
click at [213, 125] on div "Generar factura global" at bounding box center [204, 122] width 29 height 11
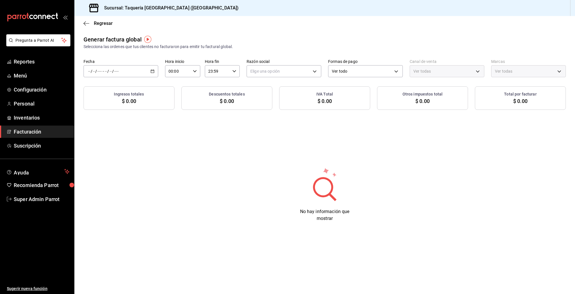
type input "PARROT,UBER_EATS,RAPPI,DIDI_FOOD,ONLINE"
click at [153, 71] on icon "button" at bounding box center [152, 71] width 4 height 4
click at [123, 87] on span "Rango de fechas" at bounding box center [110, 88] width 44 height 6
click at [193, 109] on button "1" at bounding box center [190, 109] width 10 height 10
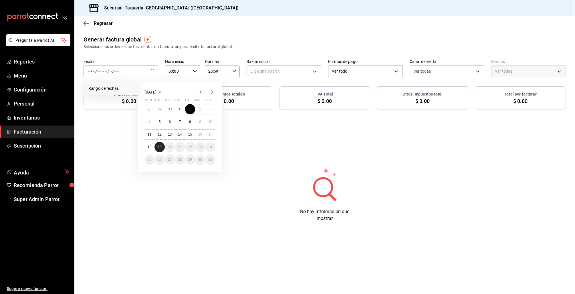
click at [161, 146] on abbr "19" at bounding box center [160, 147] width 4 height 4
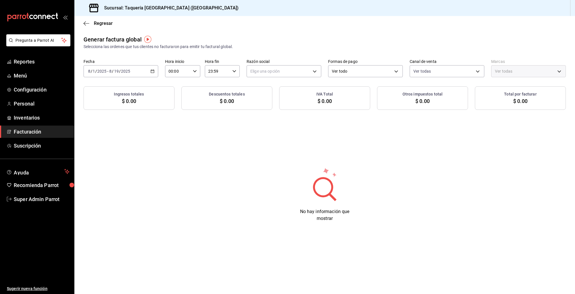
click at [153, 72] on icon "button" at bounding box center [152, 71] width 4 height 4
click at [258, 159] on div "Generar factura global Selecciona las ordenes que tus clientes no facturaron pa…" at bounding box center [324, 133] width 500 height 196
click at [182, 73] on input "00:00" at bounding box center [177, 70] width 25 height 11
click at [203, 175] on div at bounding box center [287, 147] width 575 height 294
click at [152, 71] on \(Stroke\) "button" at bounding box center [152, 71] width 3 height 0
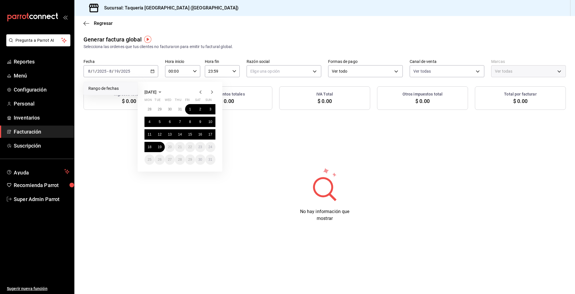
click at [97, 138] on div "Generar factura global Selecciona las ordenes que tus clientes no facturaron pa…" at bounding box center [324, 133] width 500 height 196
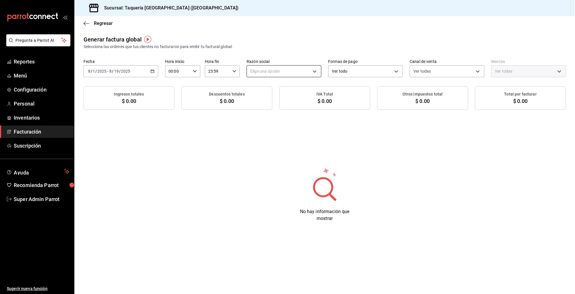
click at [298, 69] on body "Pregunta a Parrot AI Reportes Menú Configuración Personal Inventarios Facturaci…" at bounding box center [287, 147] width 575 height 294
click at [252, 178] on div at bounding box center [287, 147] width 575 height 294
click at [29, 90] on span "Configuración" at bounding box center [42, 90] width 56 height 8
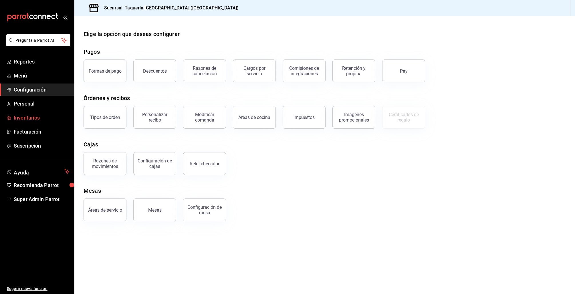
click at [27, 122] on link "Inventarios" at bounding box center [37, 118] width 74 height 12
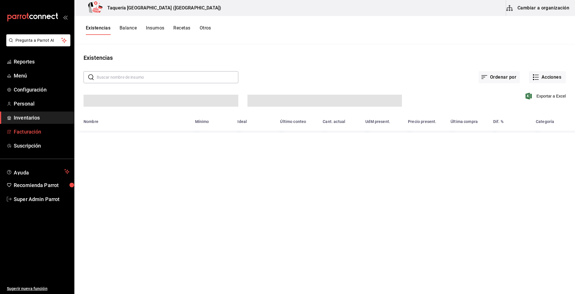
click at [30, 132] on span "Facturación" at bounding box center [42, 132] width 56 height 8
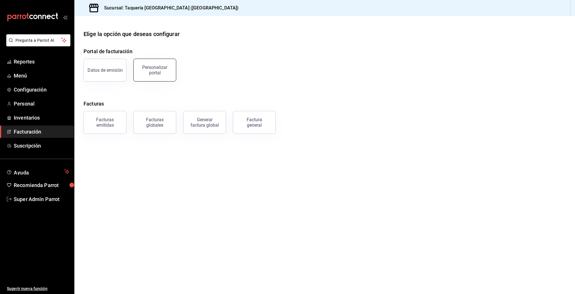
click at [148, 77] on button "Personalizar portal" at bounding box center [154, 70] width 43 height 23
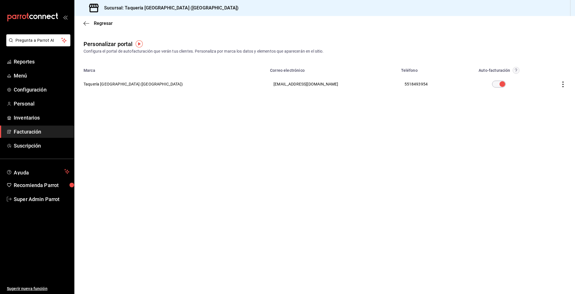
click at [564, 81] on icon "button" at bounding box center [563, 84] width 6 height 6
click at [532, 92] on span "Visitar sitio" at bounding box center [529, 91] width 28 height 5
